Goal: Task Accomplishment & Management: Complete application form

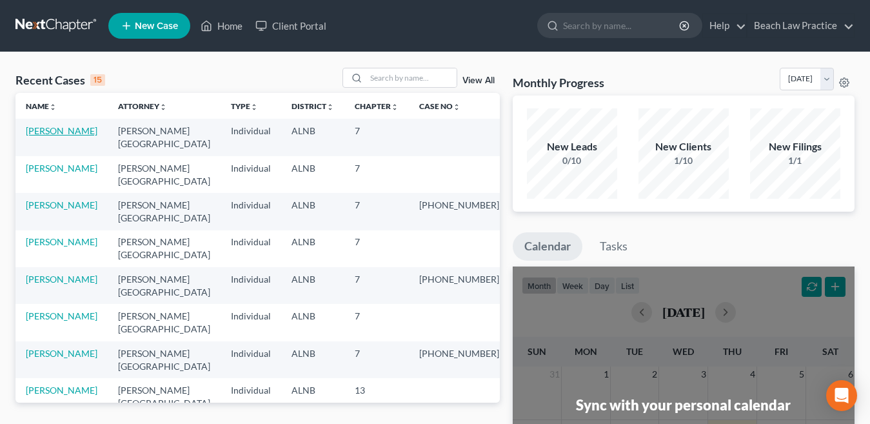
click at [51, 130] on link "[PERSON_NAME]" at bounding box center [62, 130] width 72 height 11
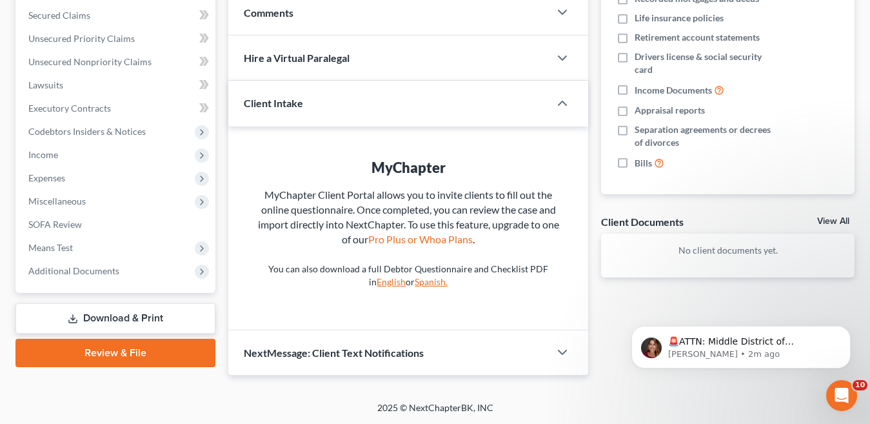
scroll to position [270, 0]
click at [104, 355] on link "Review & File" at bounding box center [115, 352] width 200 height 28
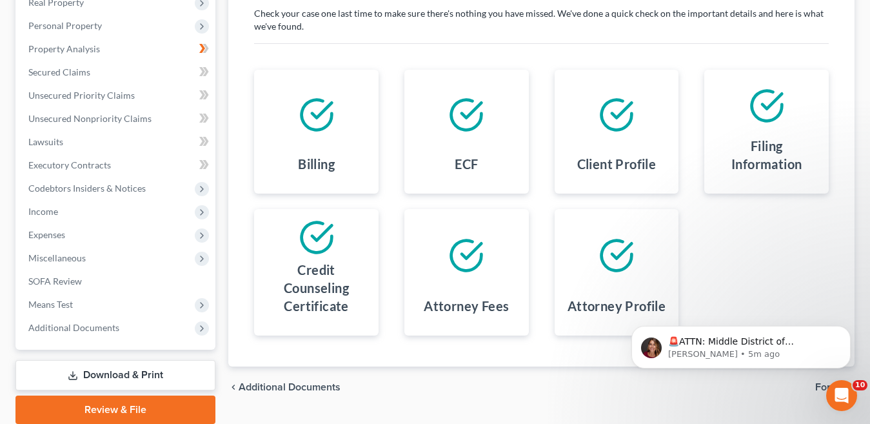
scroll to position [262, 0]
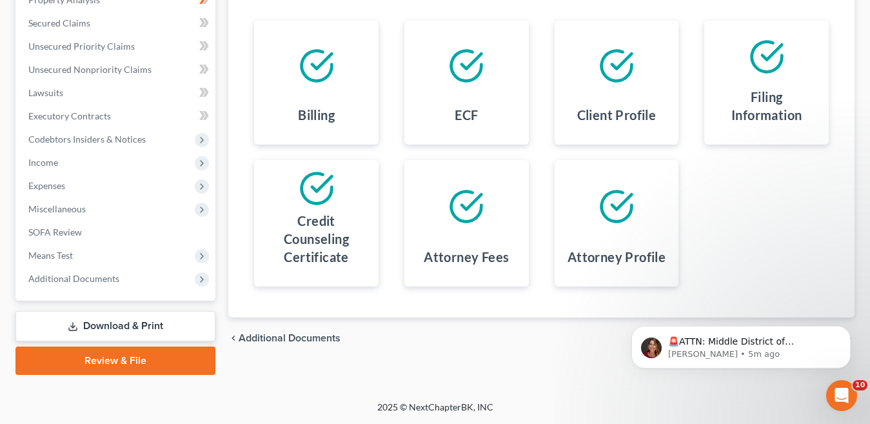
click at [141, 359] on link "Review & File" at bounding box center [115, 360] width 200 height 28
click at [147, 360] on link "Review & File" at bounding box center [115, 360] width 200 height 28
click at [108, 361] on link "Review & File" at bounding box center [115, 360] width 200 height 28
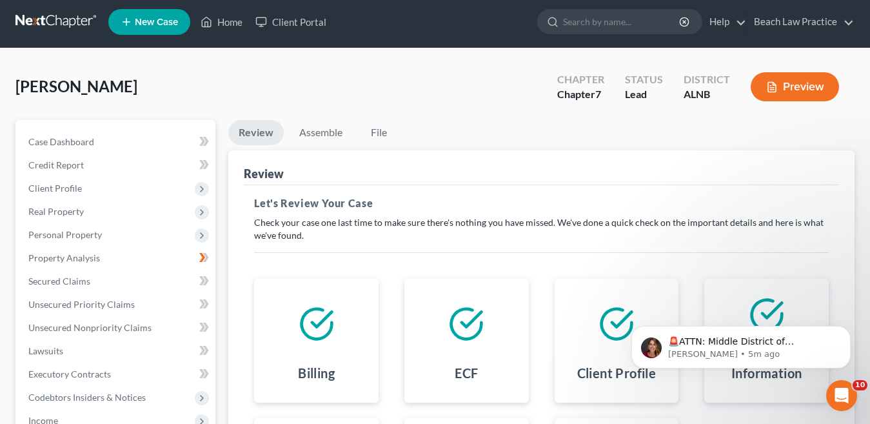
scroll to position [133, 0]
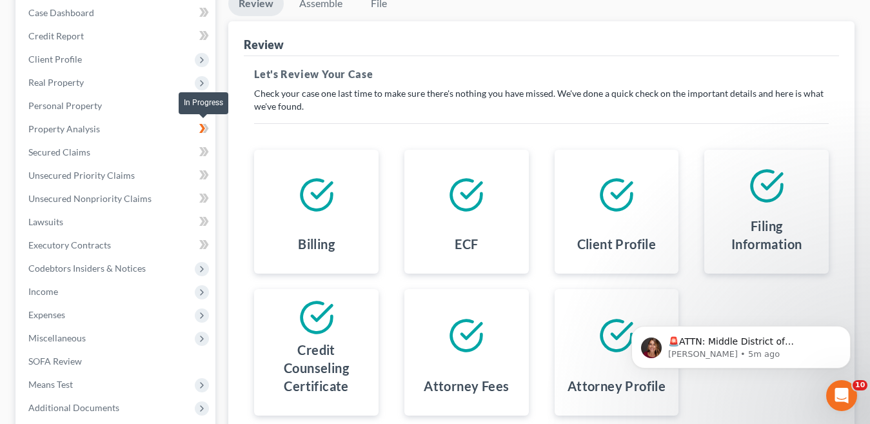
click at [202, 128] on icon at bounding box center [204, 129] width 10 height 16
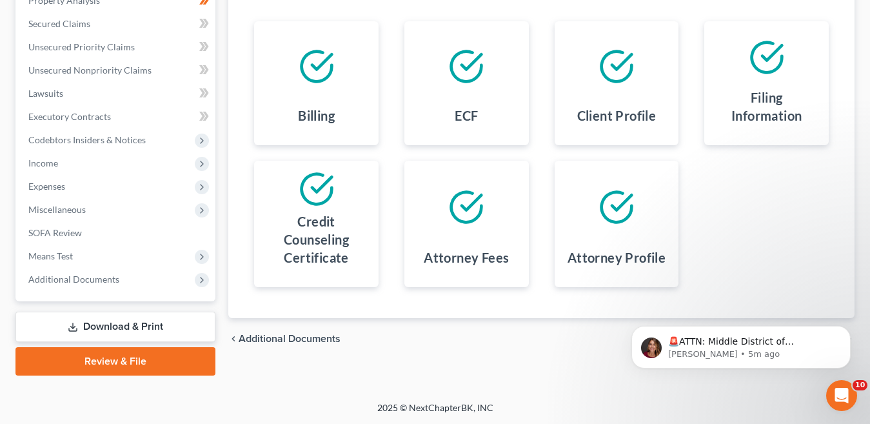
scroll to position [262, 0]
click at [159, 360] on link "Review & File" at bounding box center [115, 360] width 200 height 28
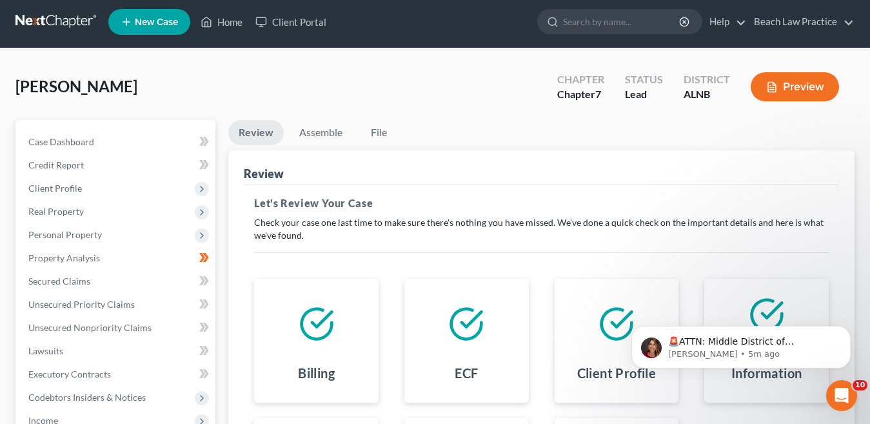
scroll to position [0, 0]
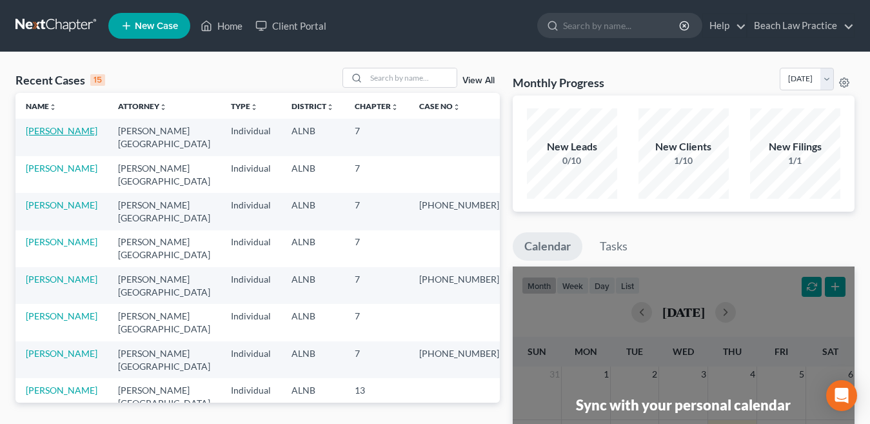
click at [54, 130] on link "[PERSON_NAME]" at bounding box center [62, 130] width 72 height 11
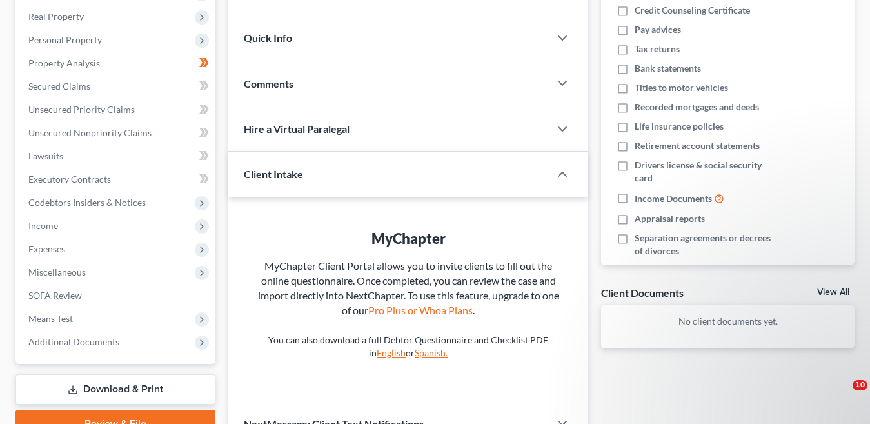
scroll to position [270, 0]
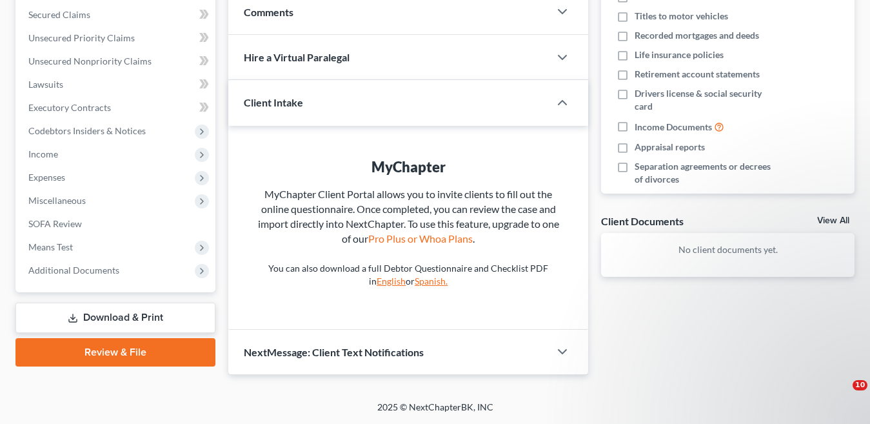
click at [132, 353] on link "Review & File" at bounding box center [115, 352] width 200 height 28
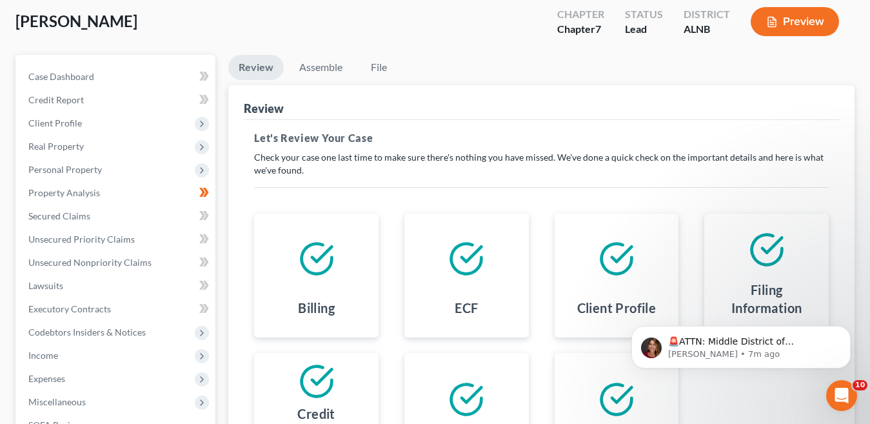
scroll to position [262, 0]
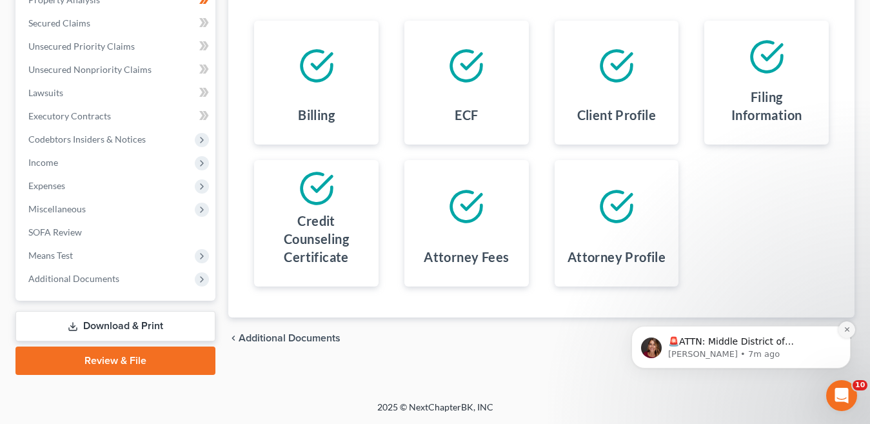
click at [846, 329] on icon "Dismiss notification" at bounding box center [846, 329] width 5 height 5
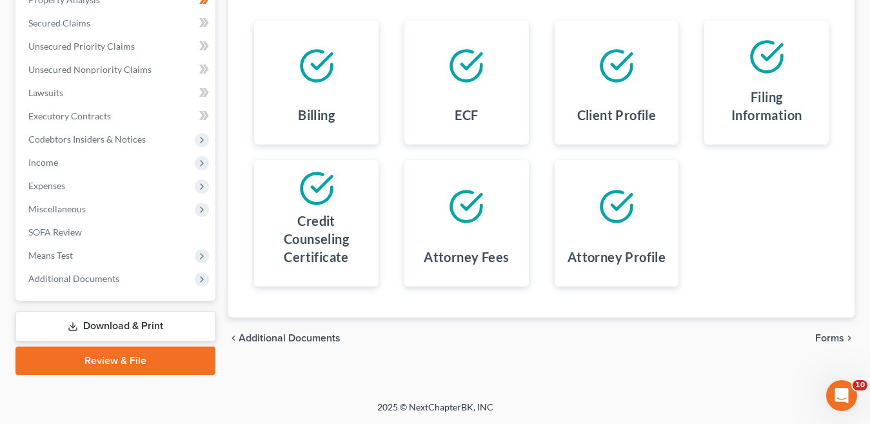
click at [824, 337] on span "Forms" at bounding box center [829, 338] width 29 height 10
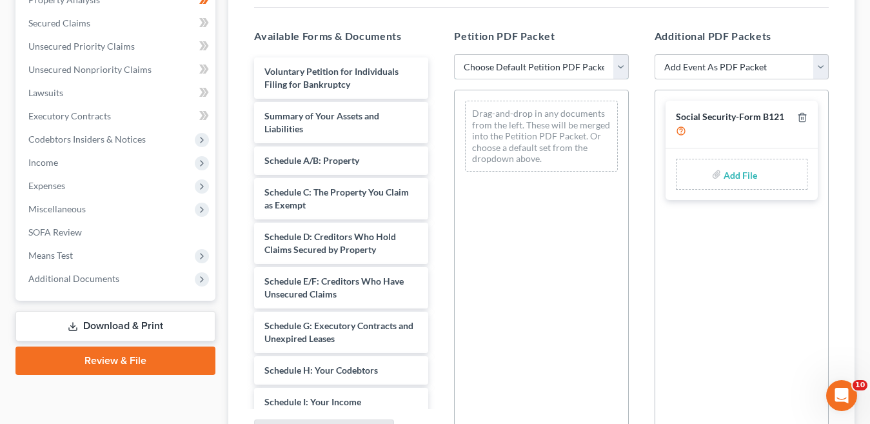
click at [623, 66] on select "Choose Default Petition PDF Packet Complete Bankruptcy Petition (all forms and …" at bounding box center [541, 67] width 174 height 26
select select "0"
click at [454, 54] on select "Choose Default Petition PDF Packet Complete Bankruptcy Petition (all forms and …" at bounding box center [541, 67] width 174 height 26
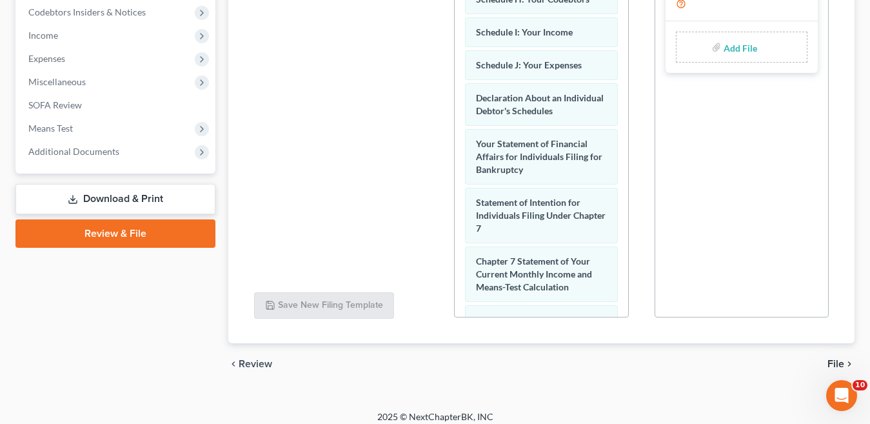
scroll to position [399, 0]
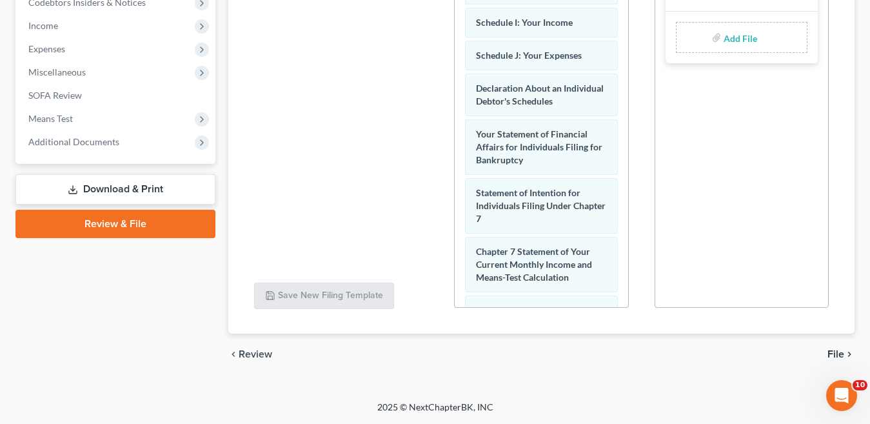
click at [837, 353] on span "File" at bounding box center [835, 354] width 17 height 10
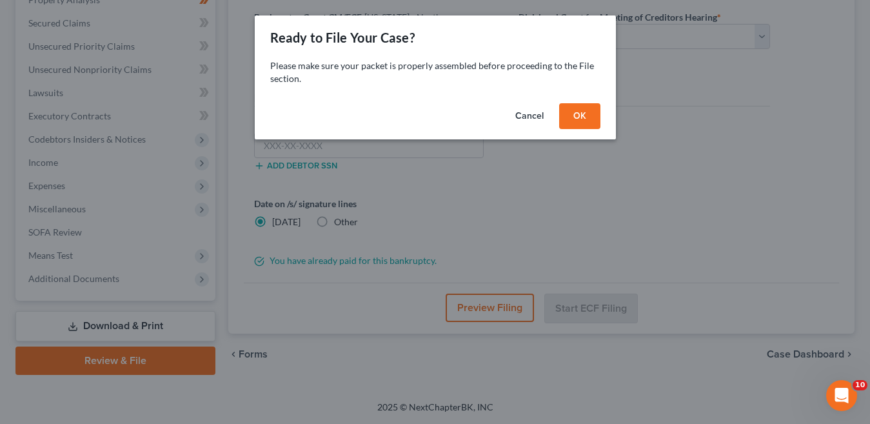
scroll to position [262, 0]
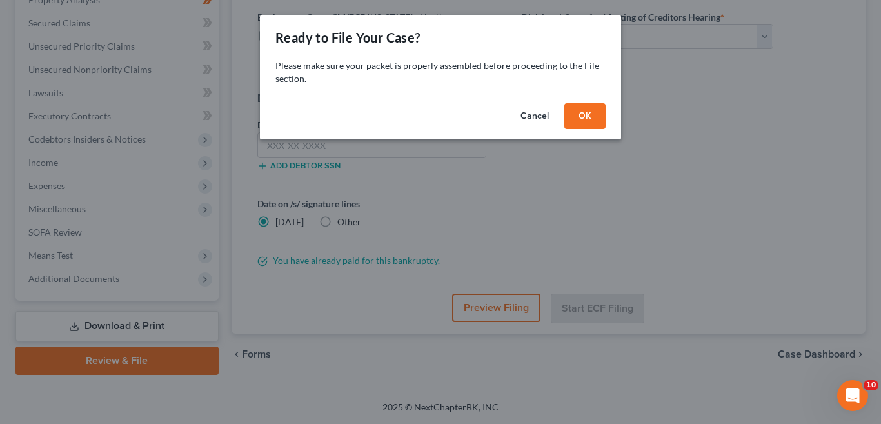
click at [588, 121] on button "OK" at bounding box center [584, 116] width 41 height 26
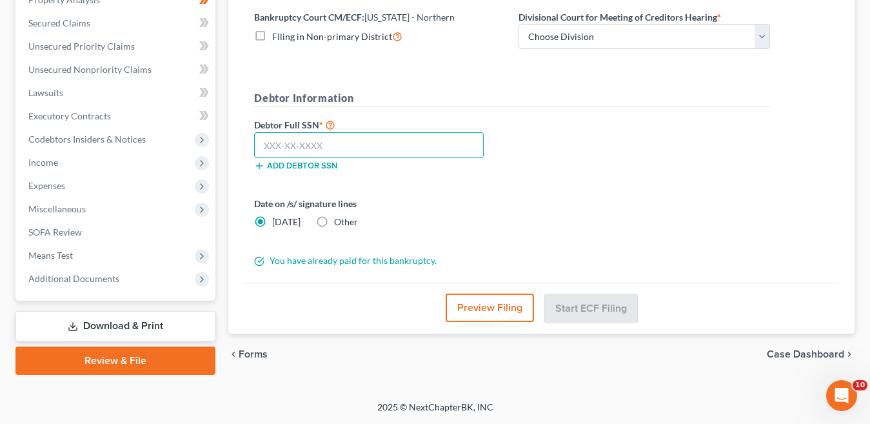
click at [329, 146] on input "text" at bounding box center [369, 145] width 230 height 26
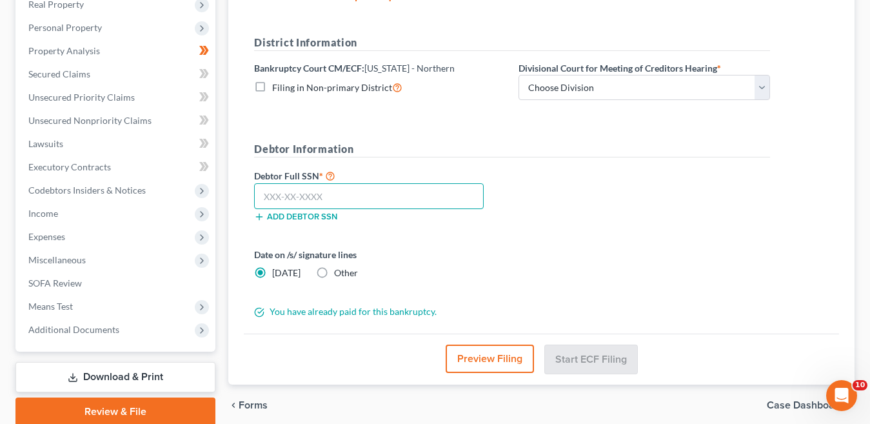
scroll to position [197, 0]
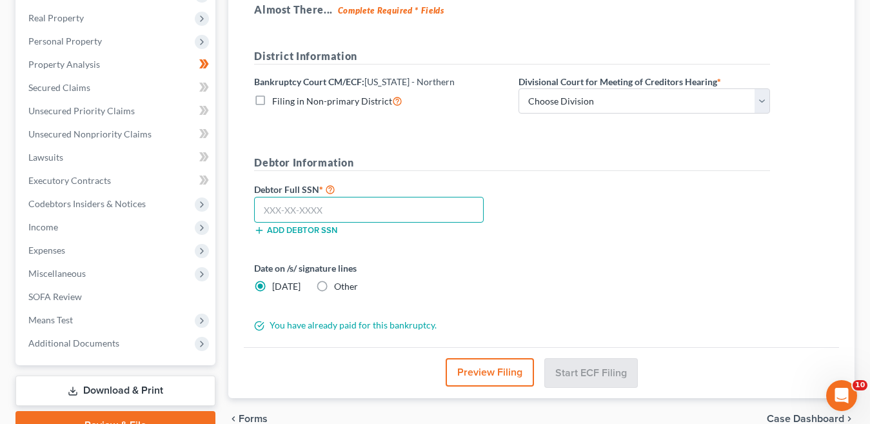
click at [266, 215] on input "text" at bounding box center [369, 210] width 230 height 26
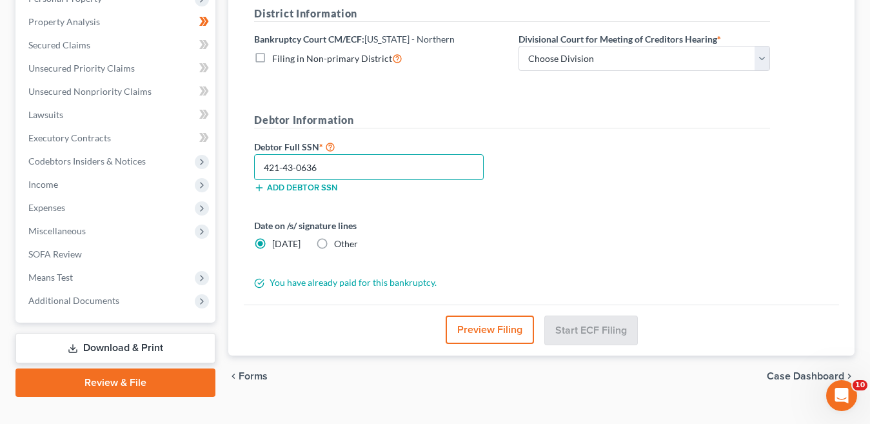
scroll to position [262, 0]
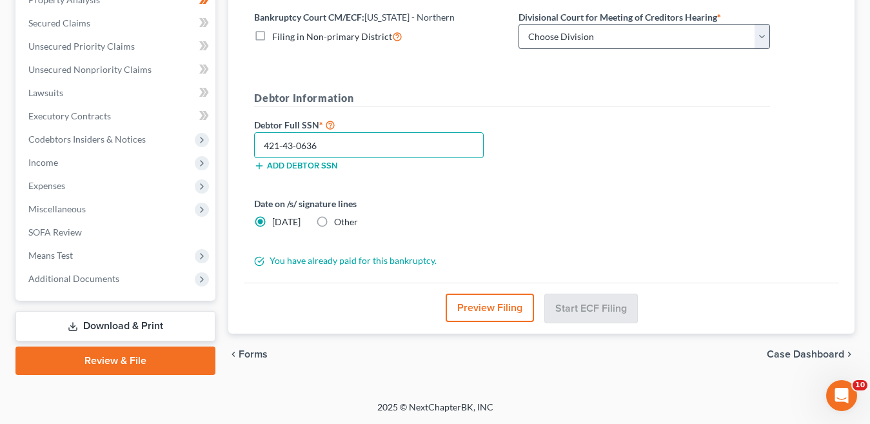
type input "421-43-0636"
click at [761, 37] on select "Choose Division Anniston Birmingham Hunstville Tuscaloosa" at bounding box center [645, 37] width 252 height 26
select select "2"
click at [519, 24] on select "Choose Division Anniston Birmingham Hunstville Tuscaloosa" at bounding box center [645, 37] width 252 height 26
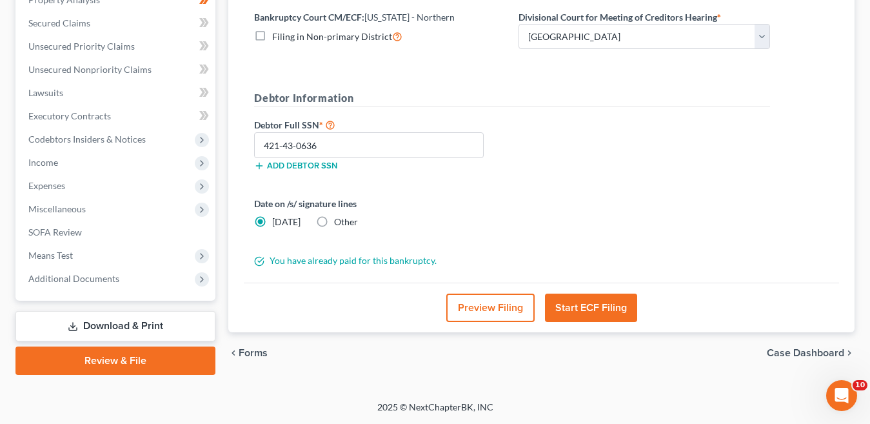
click at [591, 310] on button "Start ECF Filing" at bounding box center [591, 307] width 92 height 28
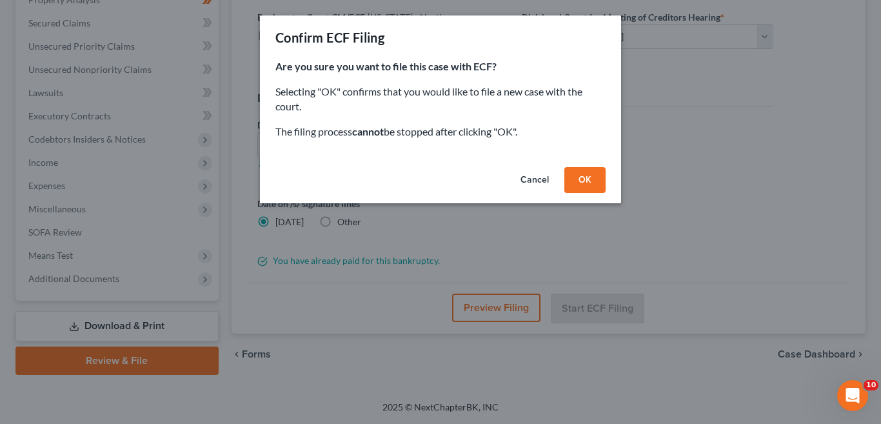
drag, startPoint x: 591, startPoint y: 179, endPoint x: 585, endPoint y: 181, distance: 6.6
click at [589, 179] on button "OK" at bounding box center [584, 180] width 41 height 26
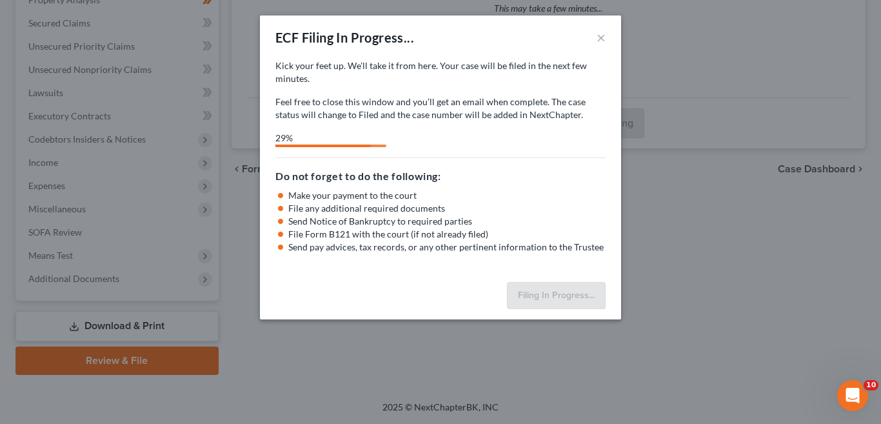
select select "2"
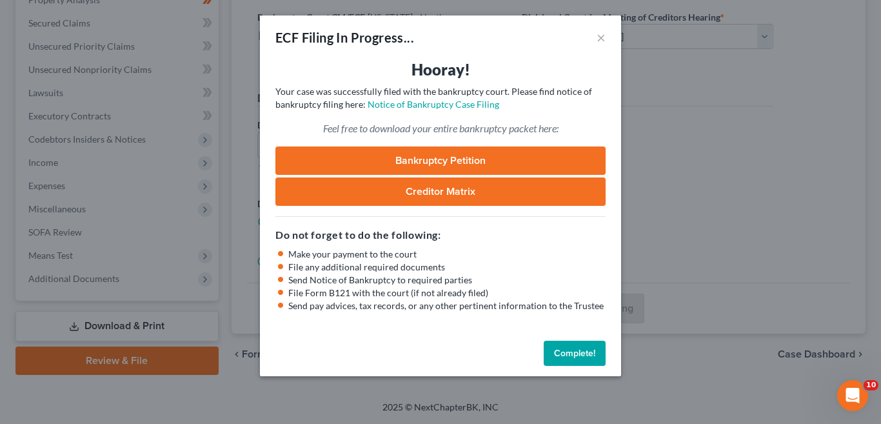
click at [569, 359] on button "Complete!" at bounding box center [575, 354] width 62 height 26
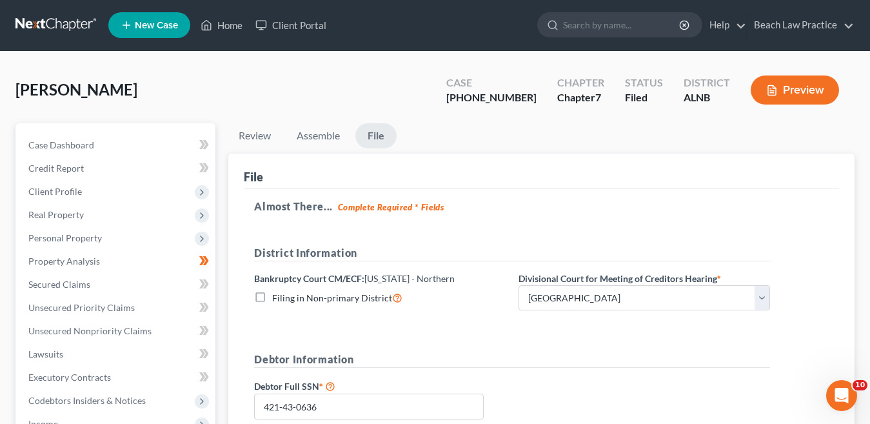
scroll to position [0, 0]
